Goal: Find specific page/section: Find specific page/section

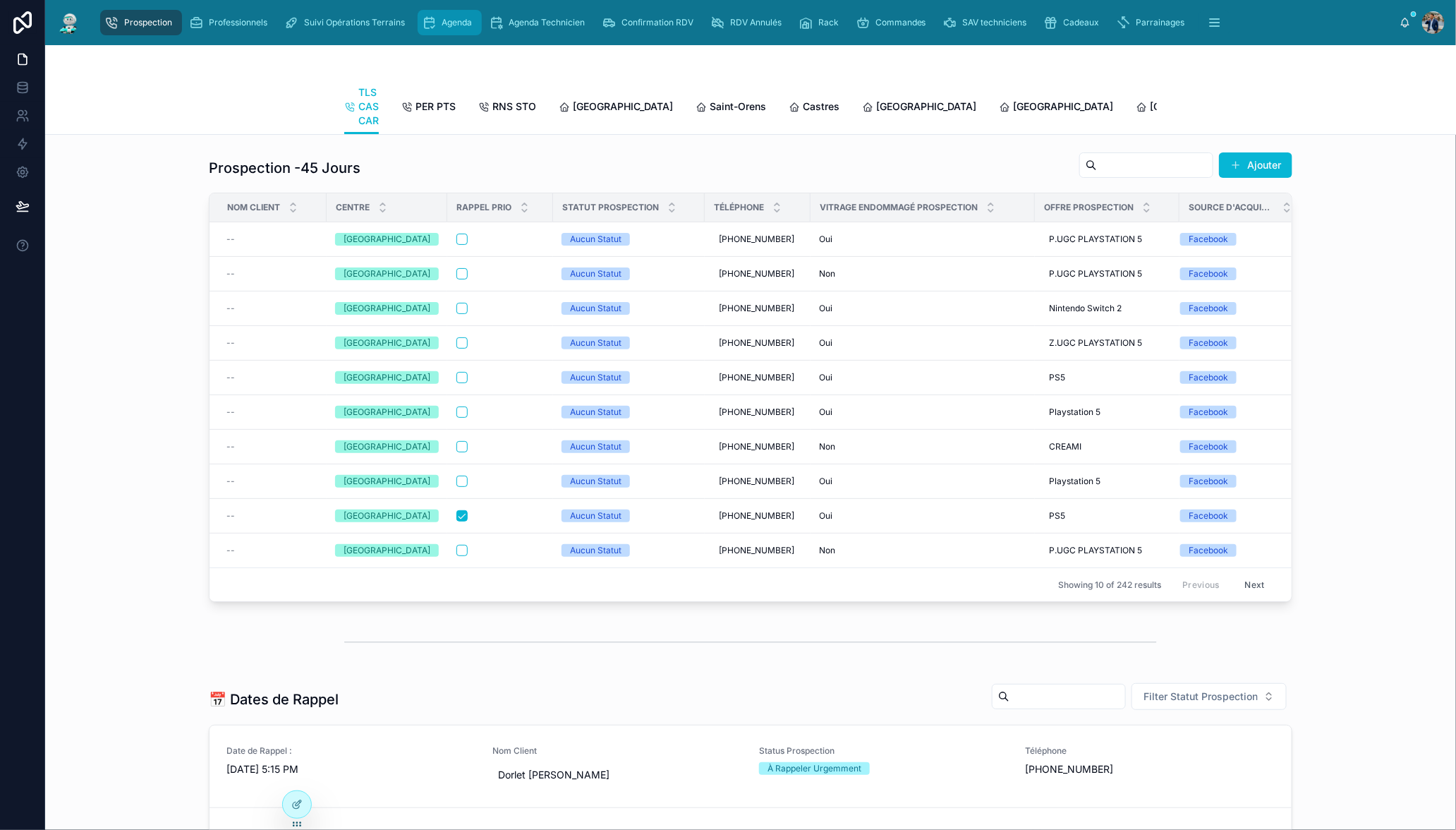
click at [464, 19] on span "Agenda" at bounding box center [456, 22] width 30 height 11
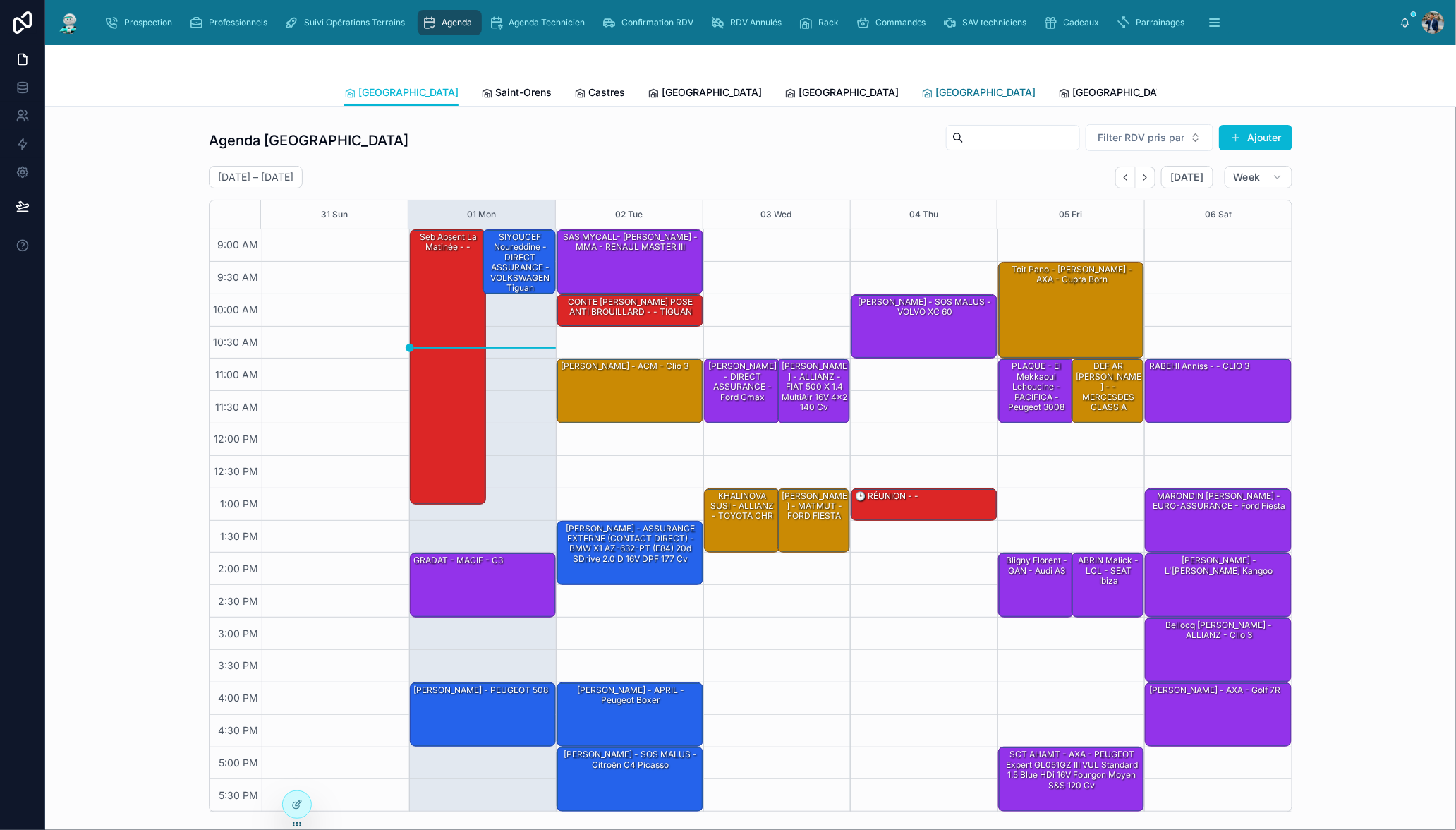
click at [936, 91] on span "[GEOGRAPHIC_DATA]" at bounding box center [985, 92] width 100 height 14
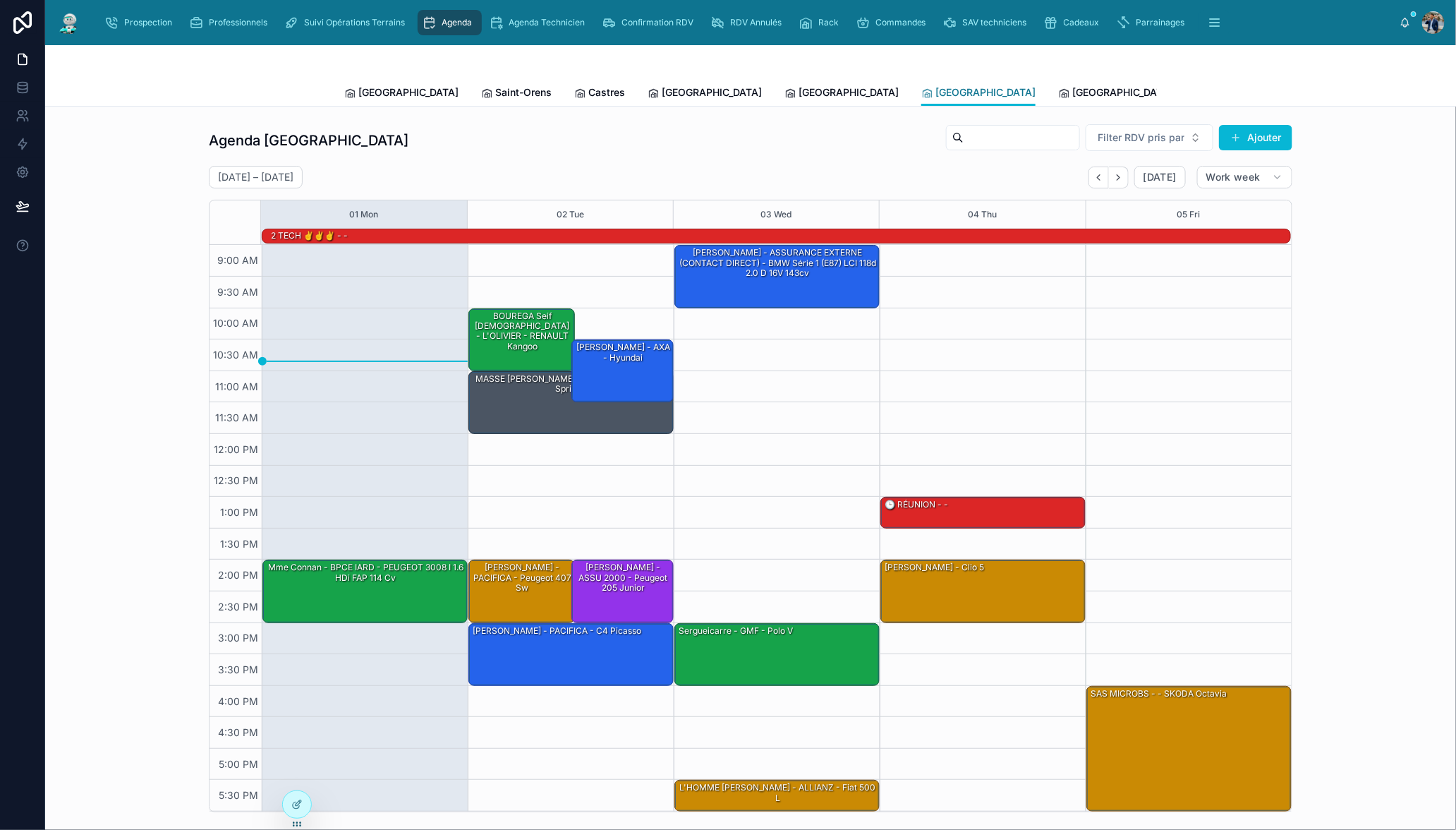
scroll to position [359, 0]
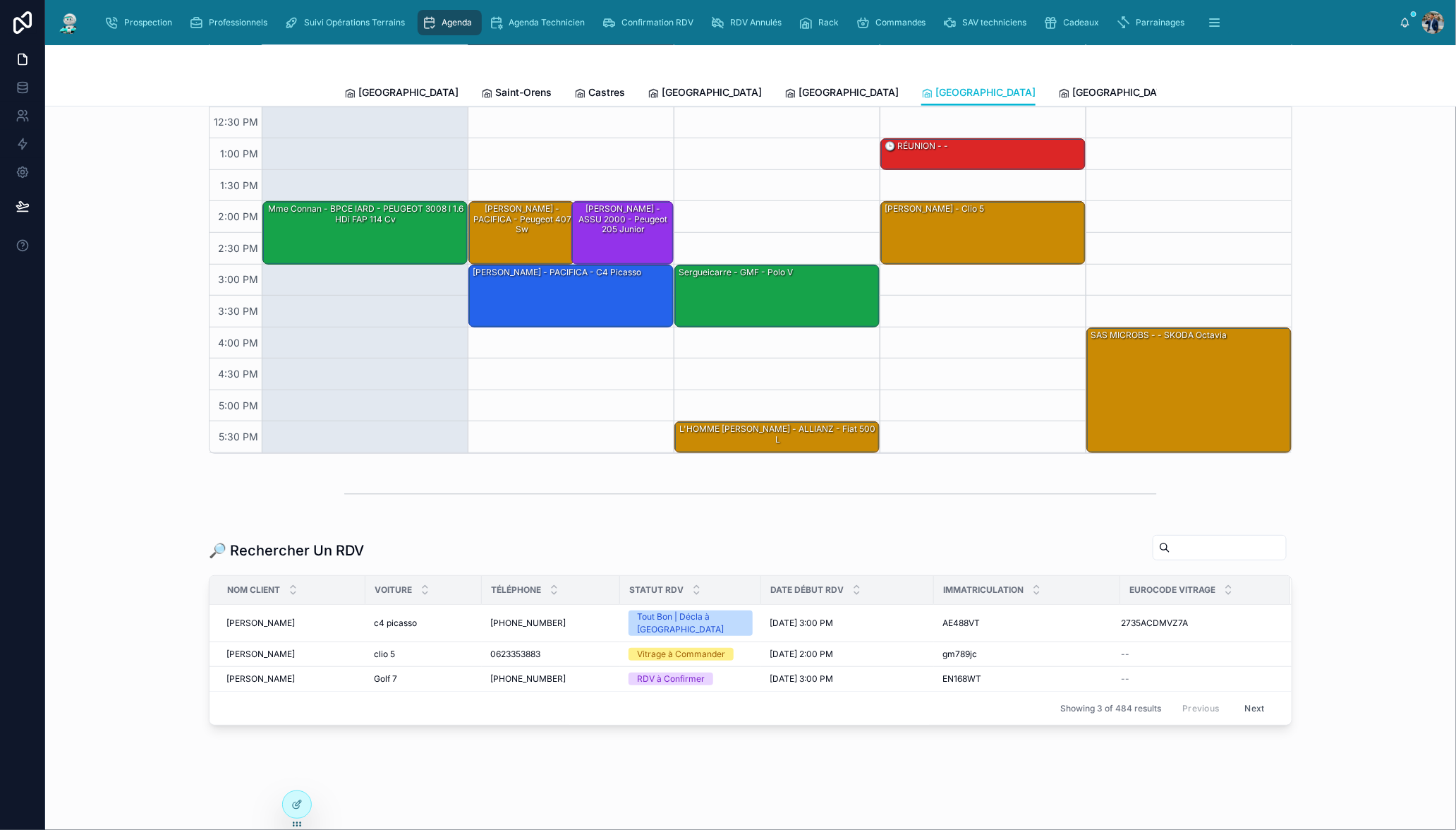
click at [1239, 551] on input "text" at bounding box center [1228, 548] width 116 height 20
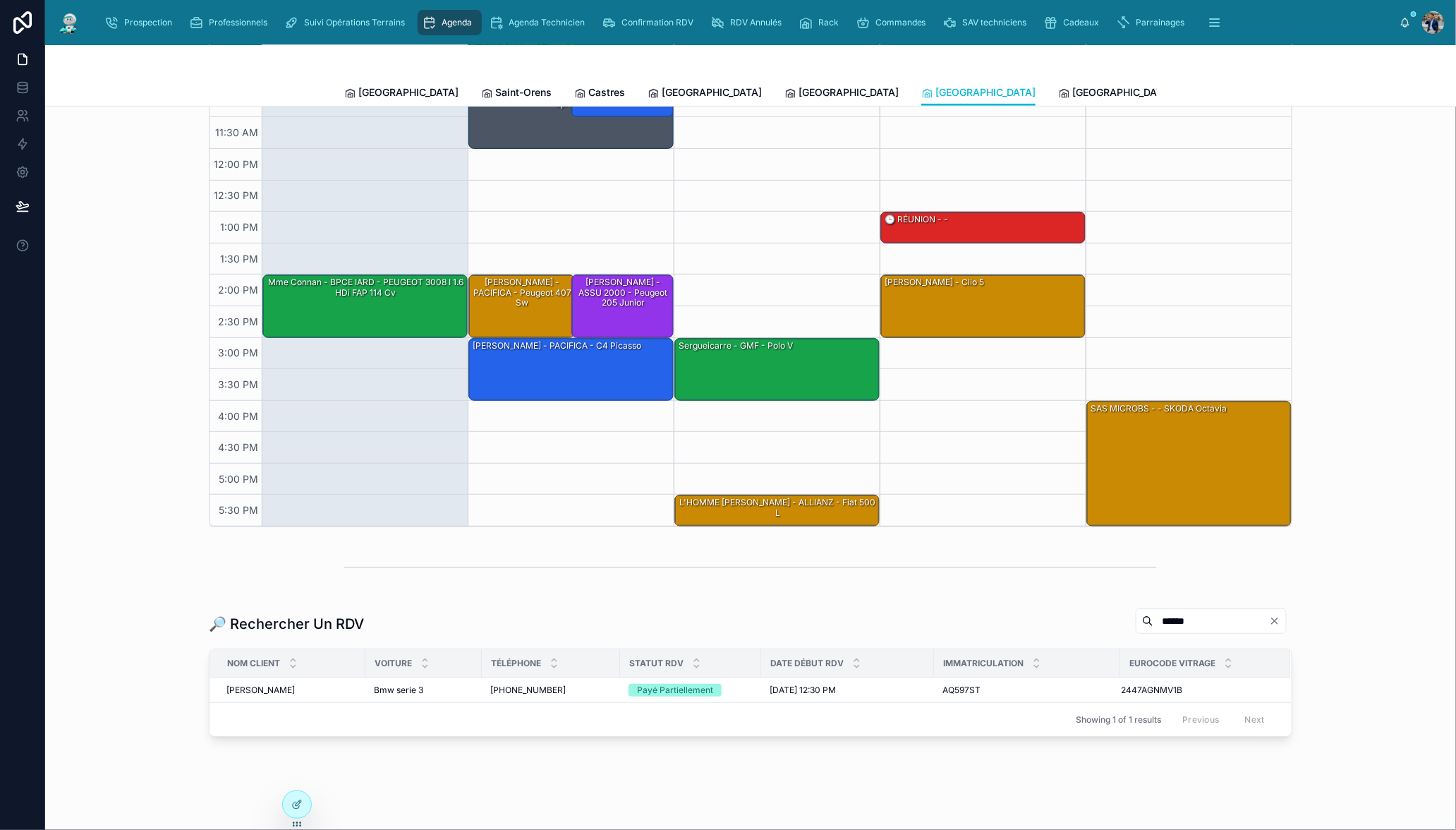
scroll to position [309, 0]
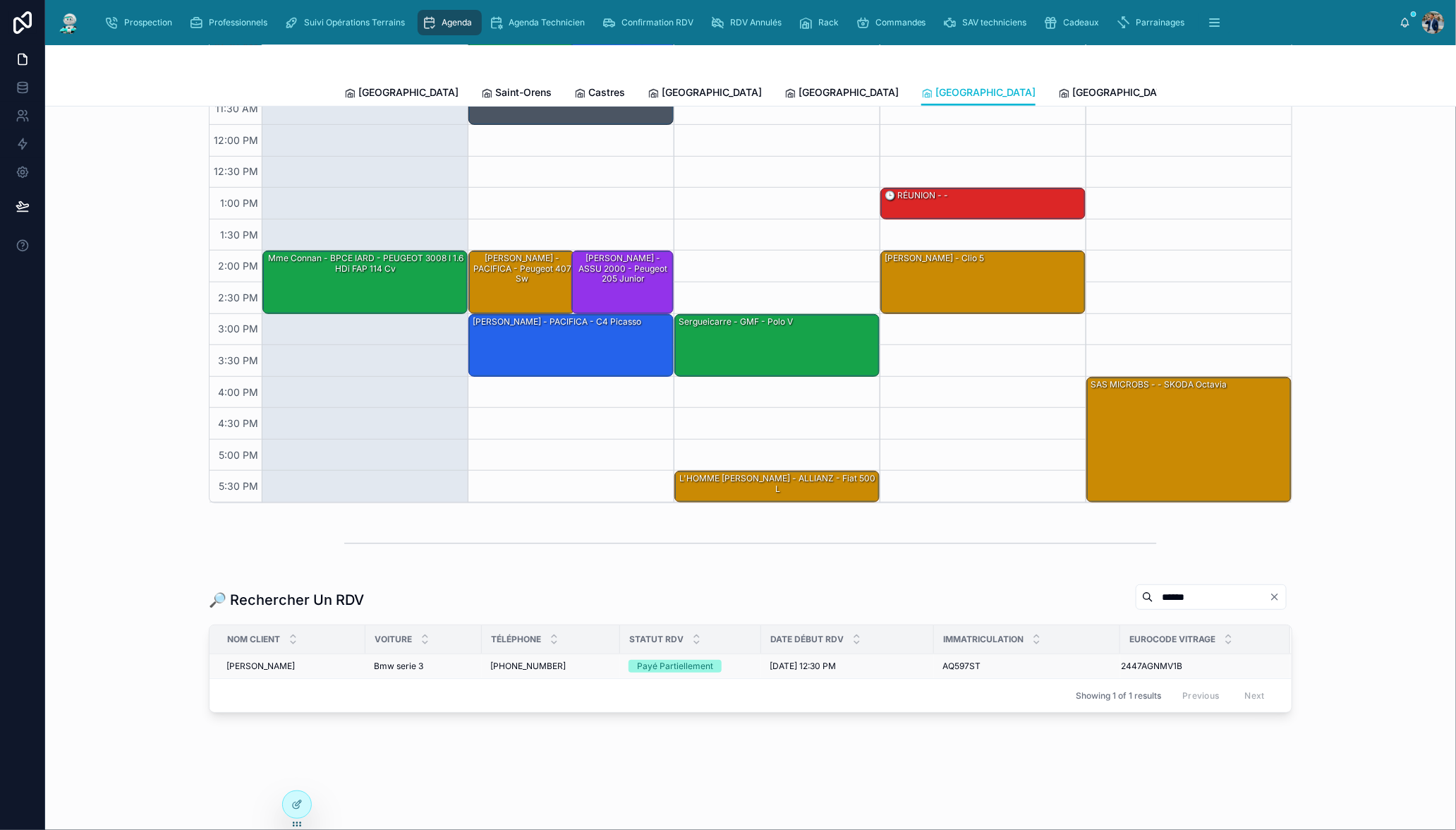
type input "******"
click at [289, 667] on div "[PERSON_NAME] [PERSON_NAME]" at bounding box center [292, 666] width 130 height 11
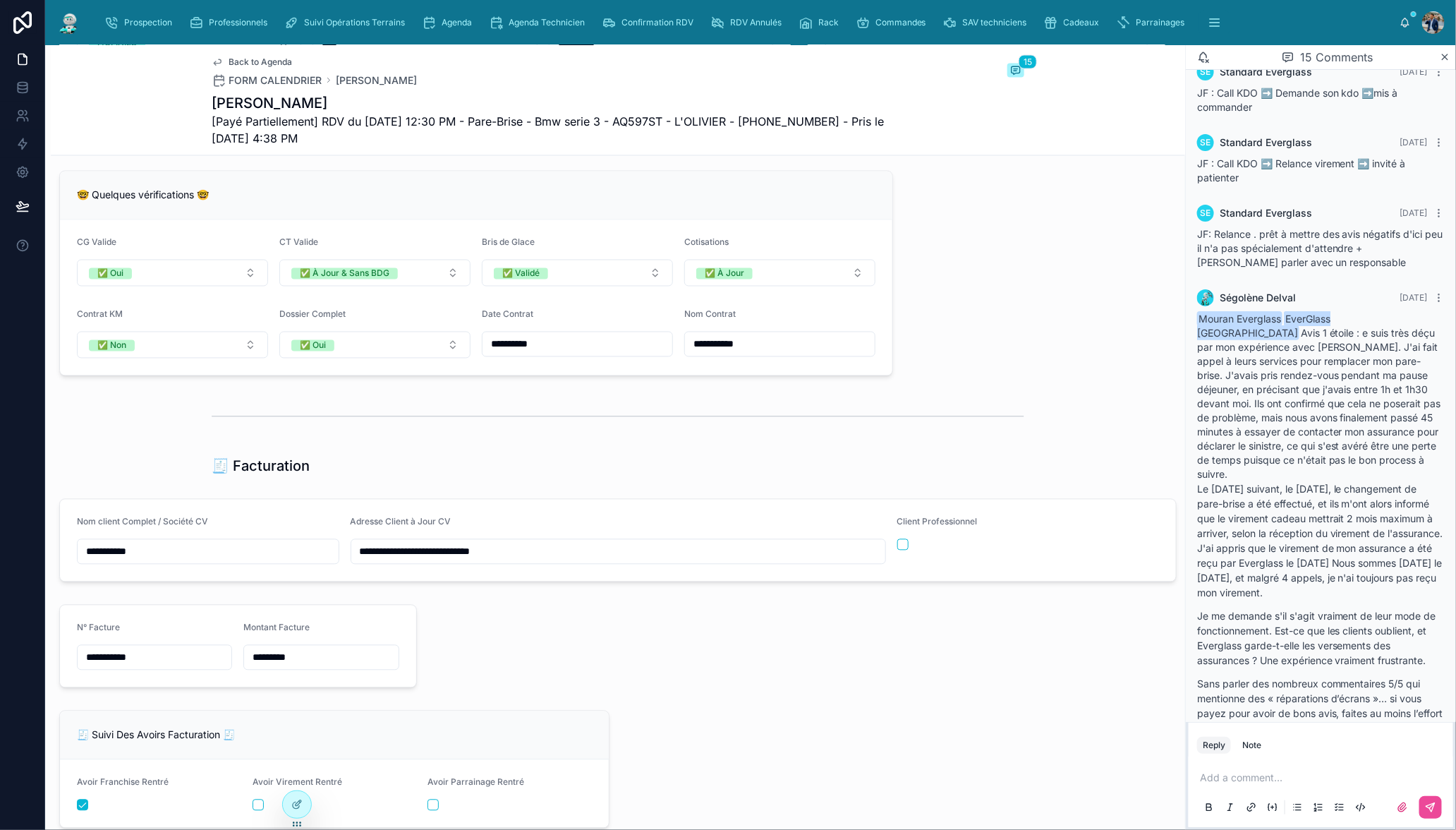
scroll to position [488, 0]
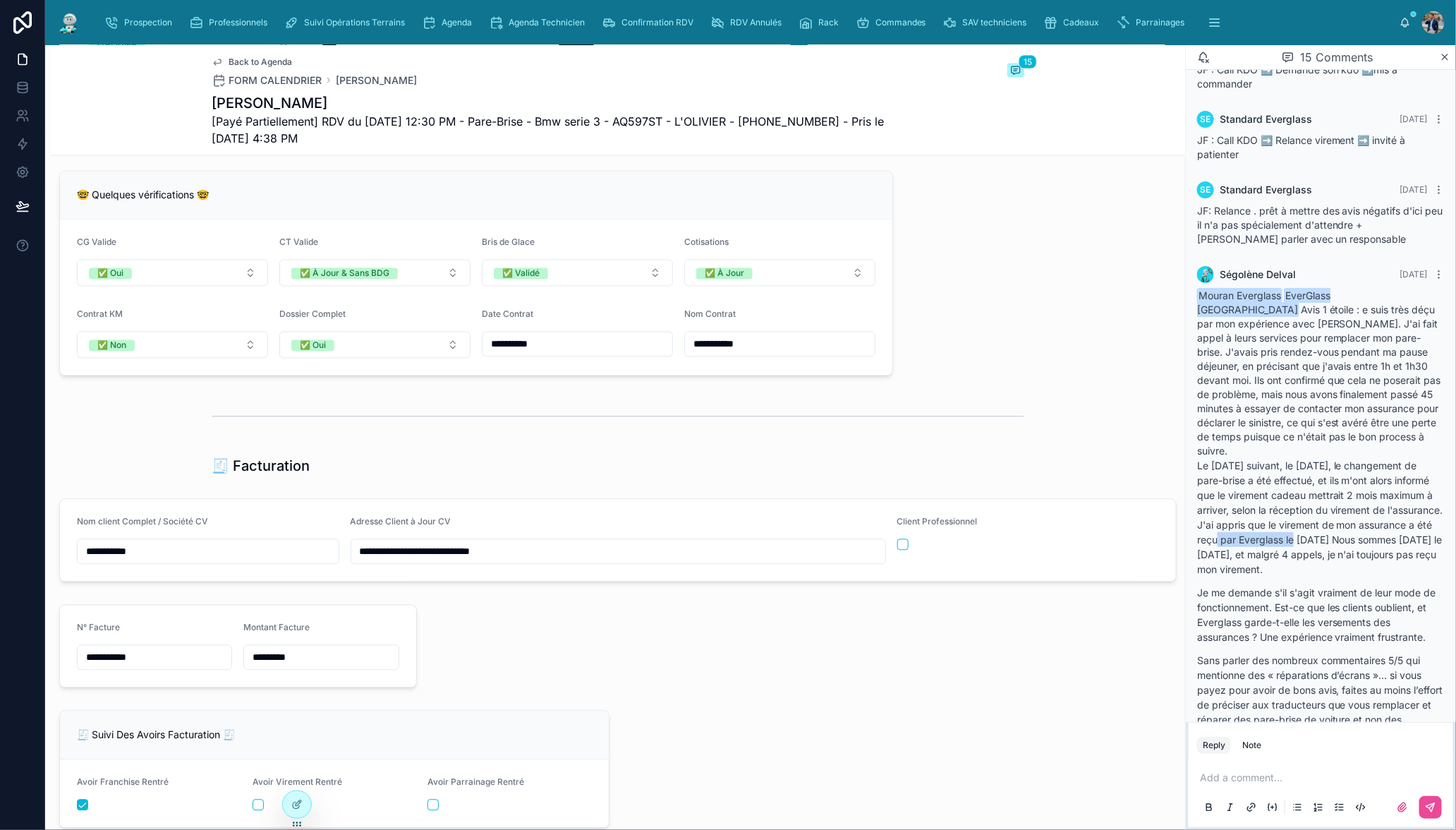
drag, startPoint x: 1276, startPoint y: 532, endPoint x: 1361, endPoint y: 538, distance: 85.2
click at [1361, 538] on p "Le [DATE] suivant, le [DATE], le changement de pare-brise a été effectué, et il…" at bounding box center [1320, 517] width 248 height 118
